Goal: Task Accomplishment & Management: Use online tool/utility

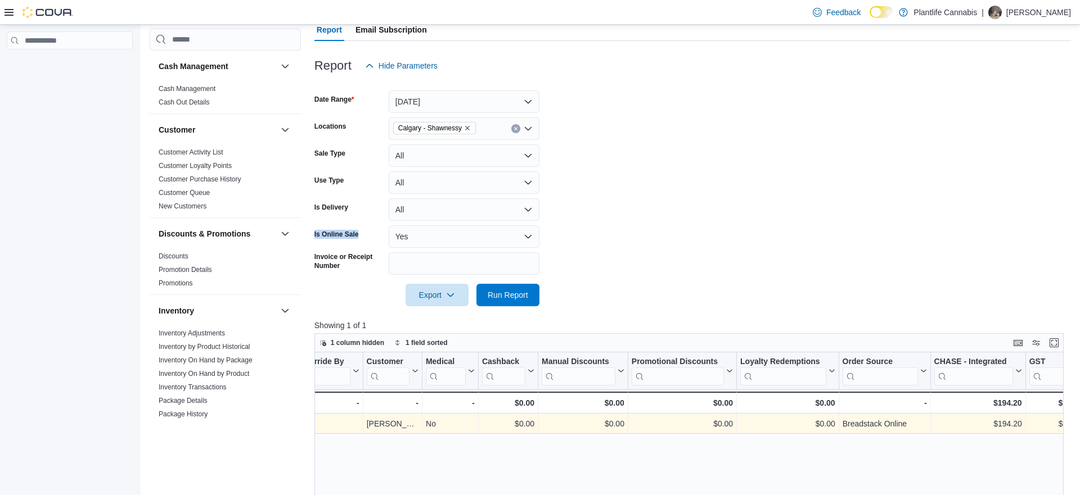
scroll to position [0, 1654]
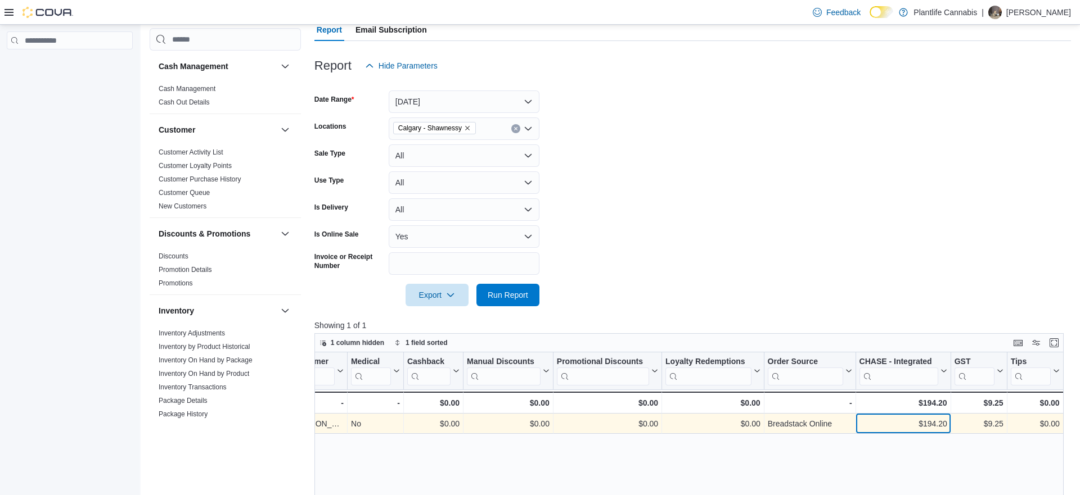
click at [943, 426] on div "$194.20" at bounding box center [903, 423] width 88 height 13
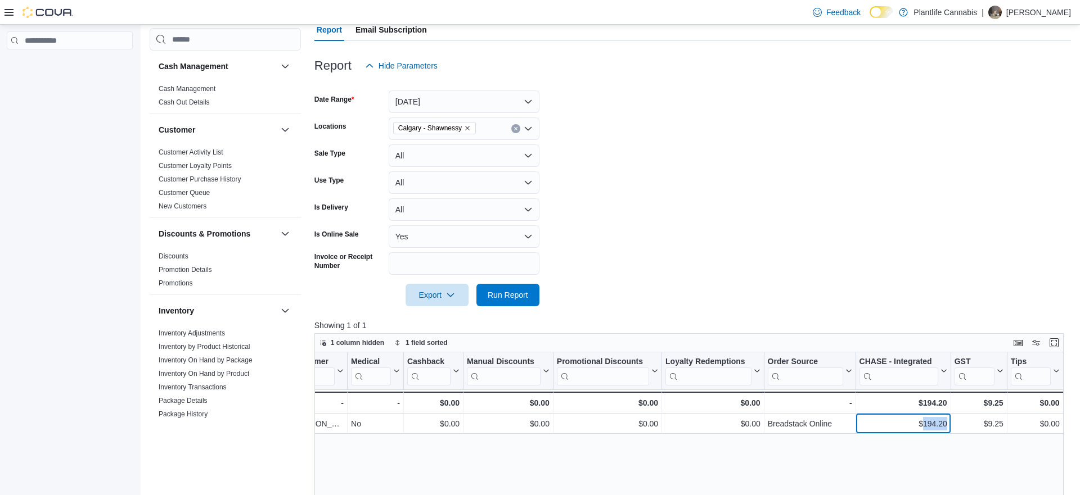
copy div "194.20"
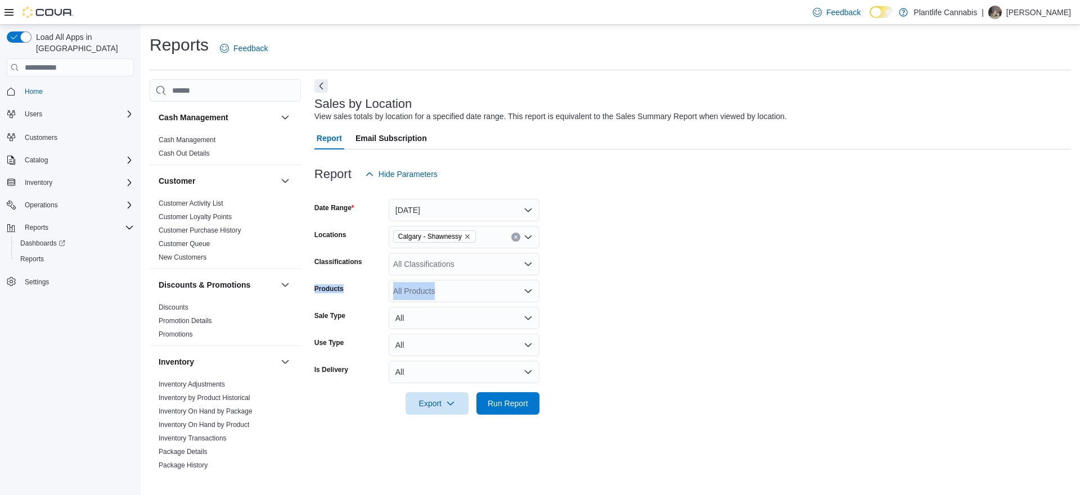
scroll to position [585, 0]
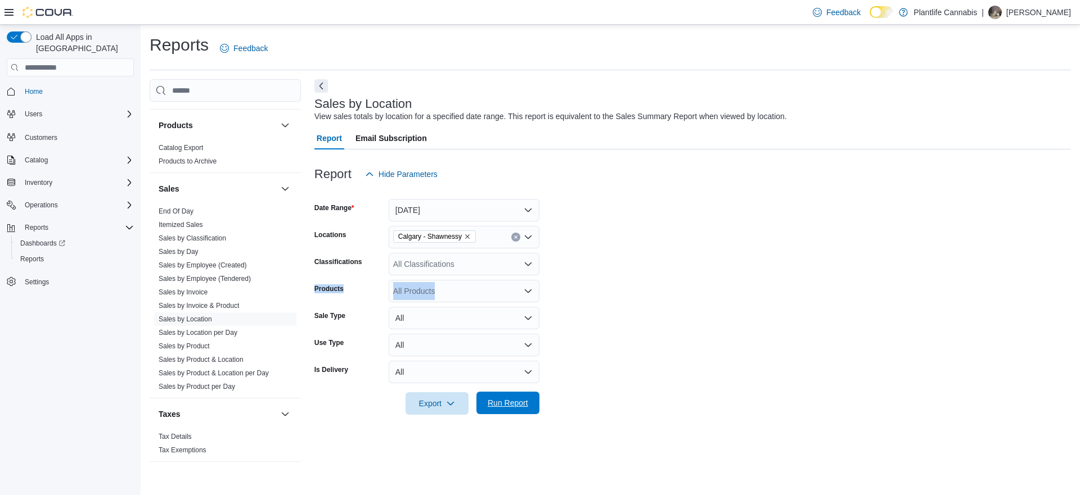
click at [504, 404] on span "Run Report" at bounding box center [508, 403] width 40 height 11
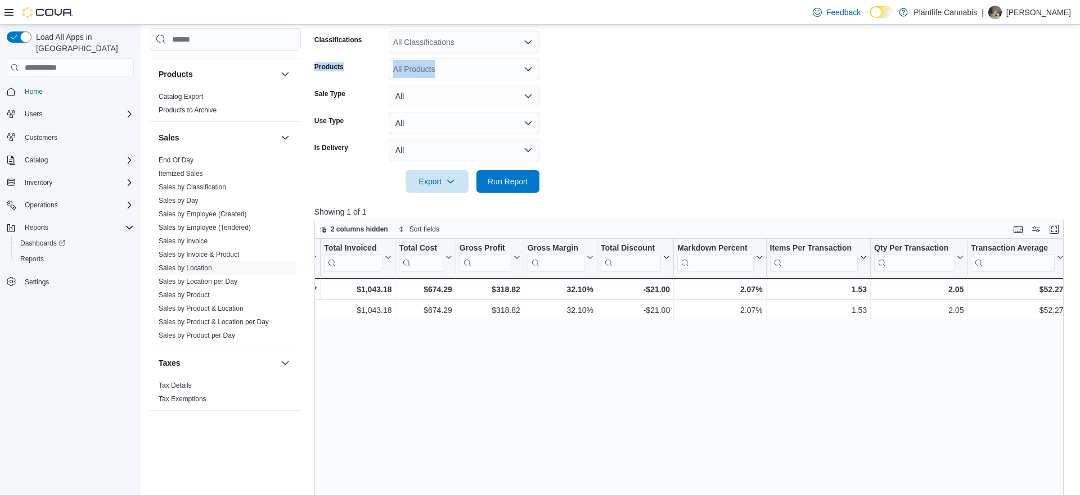
scroll to position [0, 1039]
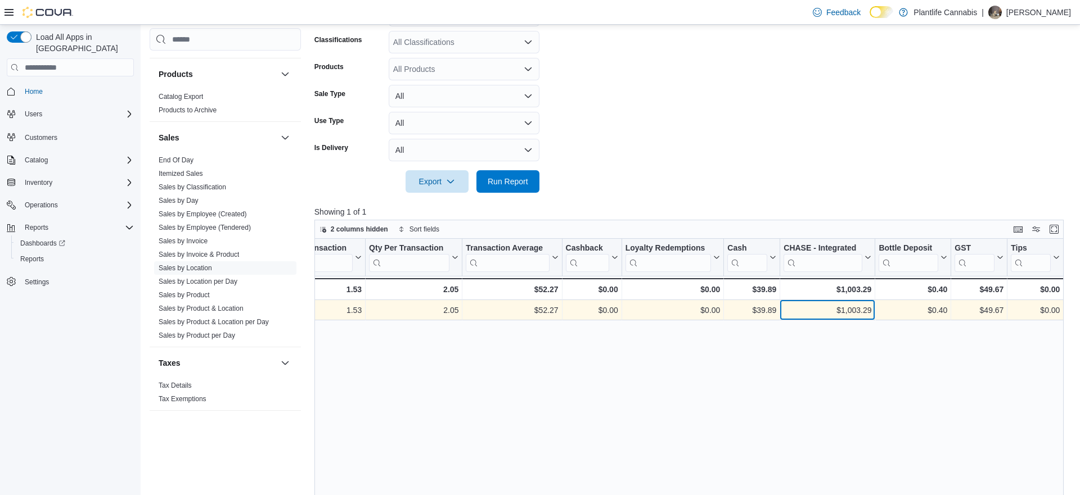
click at [854, 308] on div "$1,003.29" at bounding box center [827, 310] width 88 height 13
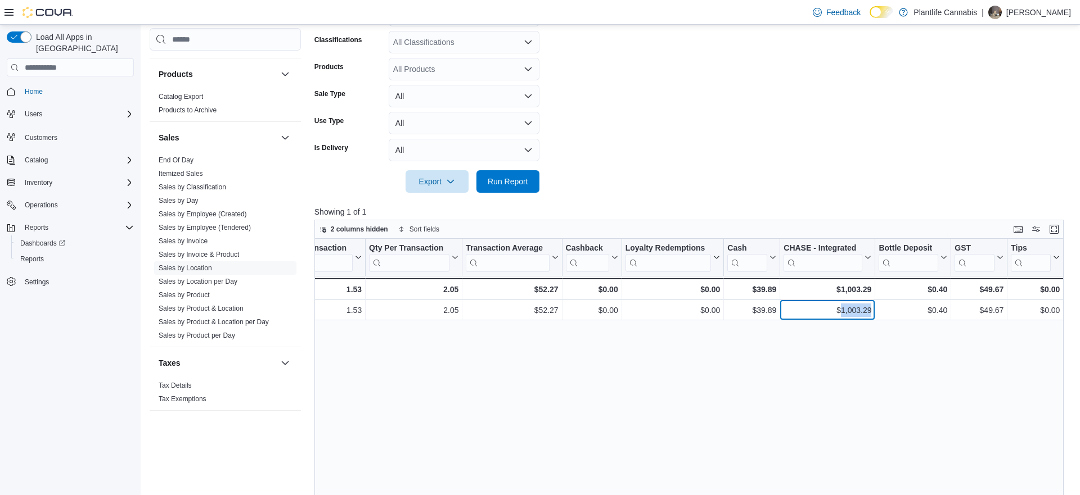
copy div "1,003.29"
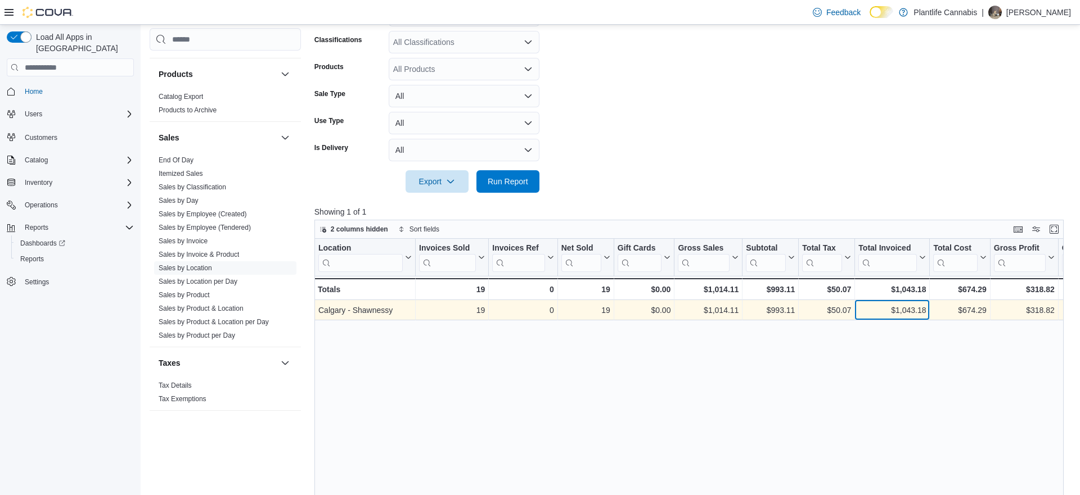
click at [896, 306] on div "$1,043.18" at bounding box center [891, 310] width 67 height 13
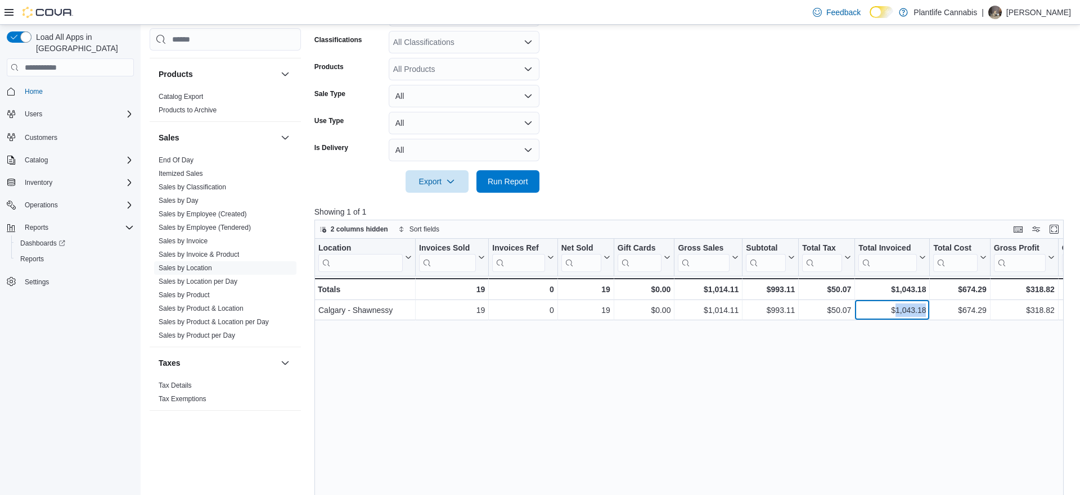
copy div "1,043.18"
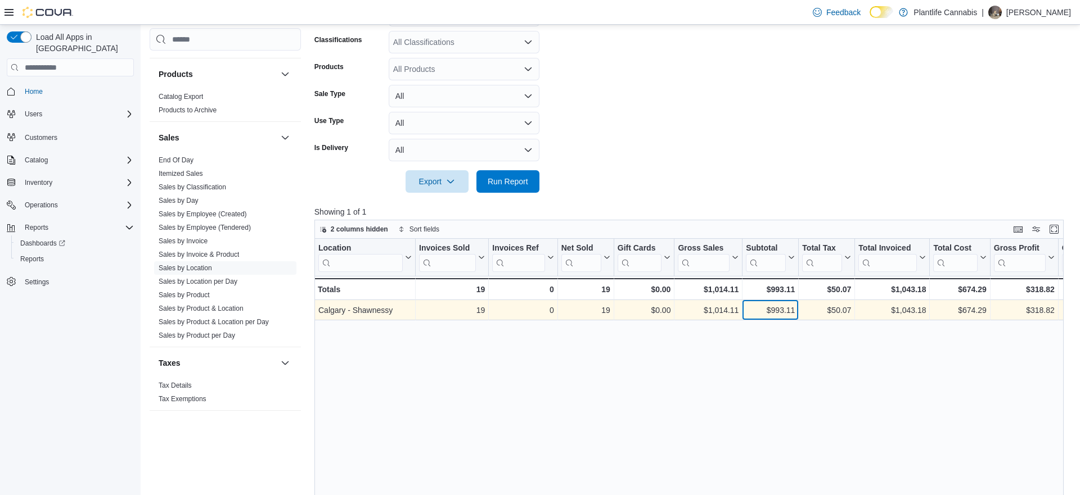
click at [775, 309] on div "$993.11" at bounding box center [770, 310] width 49 height 13
copy div "993.11"
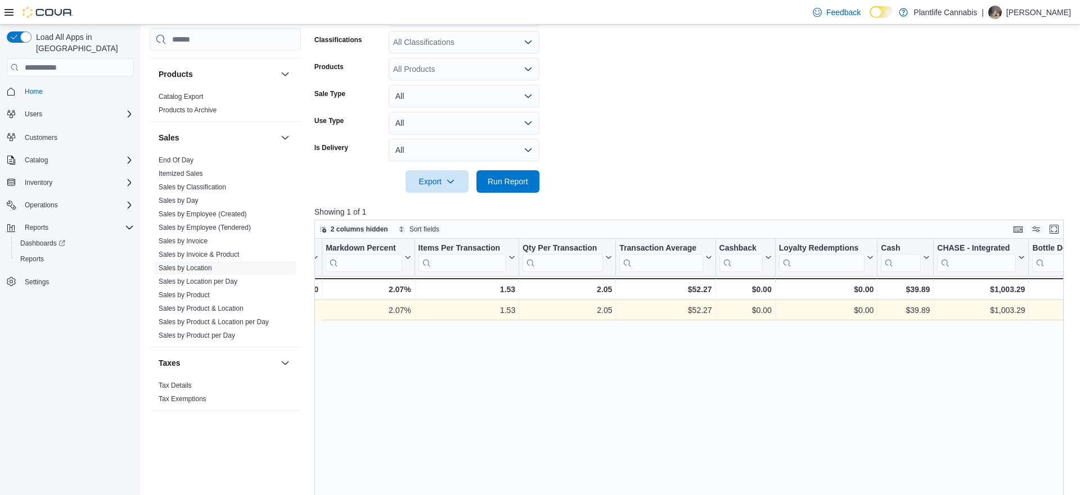
scroll to position [0, 1039]
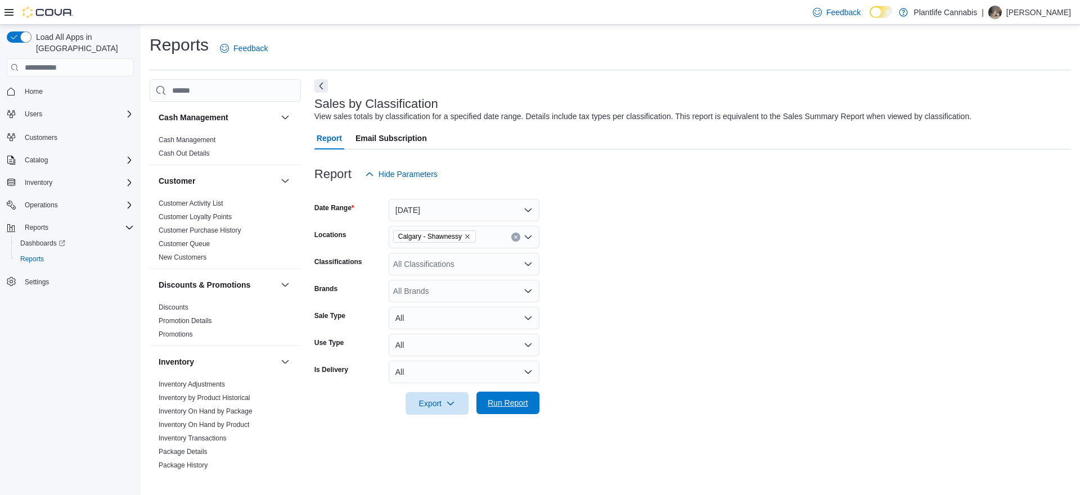
drag, startPoint x: 527, startPoint y: 403, endPoint x: 533, endPoint y: 394, distance: 9.8
click at [530, 399] on span "Run Report" at bounding box center [507, 403] width 49 height 22
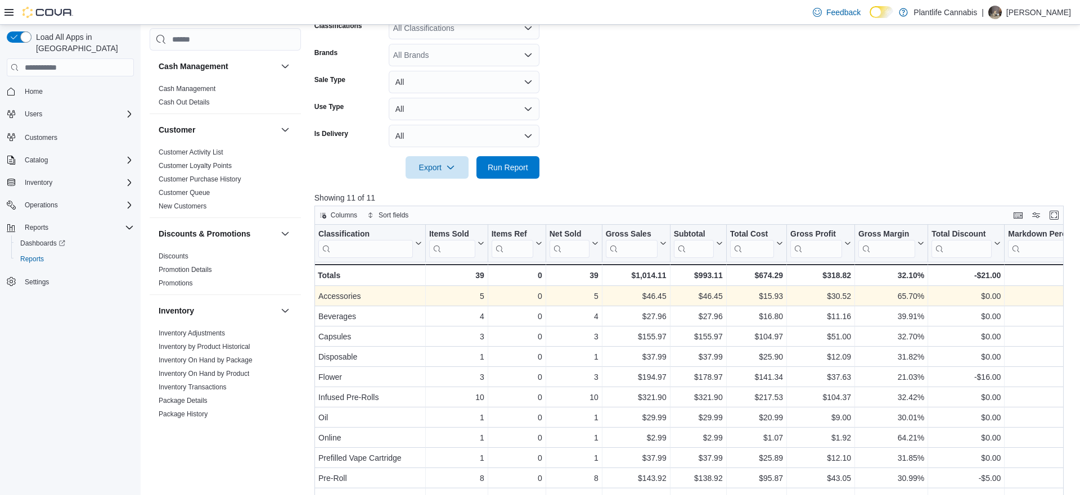
scroll to position [247, 0]
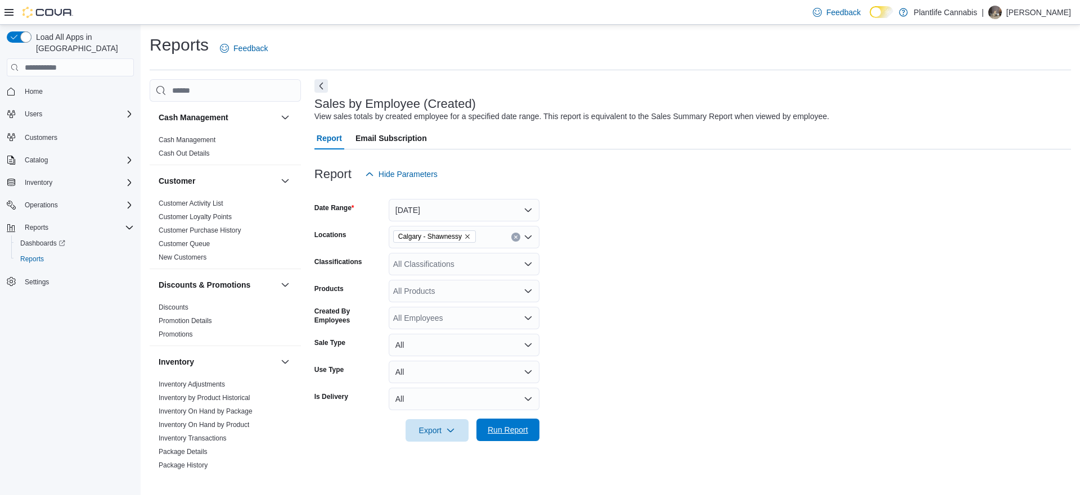
click at [501, 435] on span "Run Report" at bounding box center [508, 430] width 40 height 11
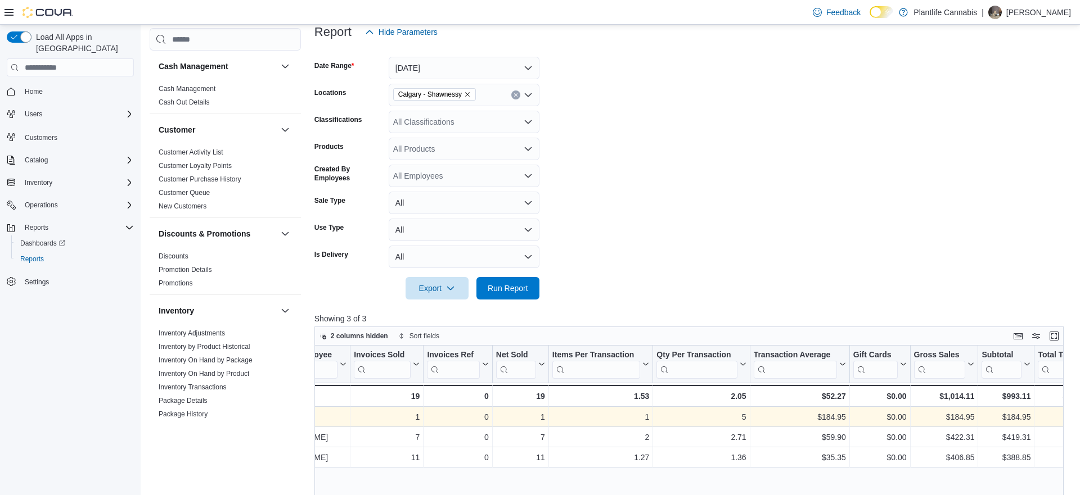
scroll to position [0, 73]
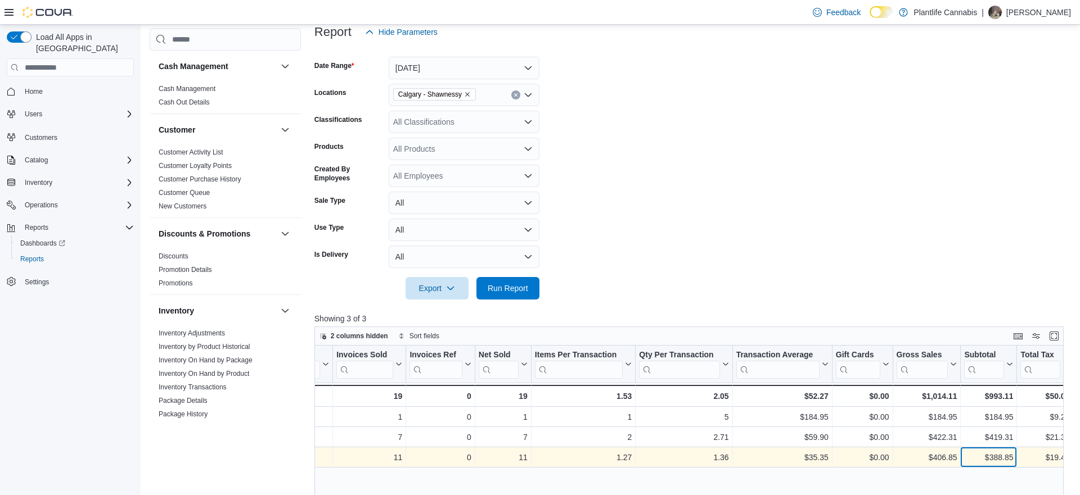
click at [994, 458] on div "$388.85" at bounding box center [988, 457] width 49 height 13
copy div "388.85"
